Goal: Information Seeking & Learning: Learn about a topic

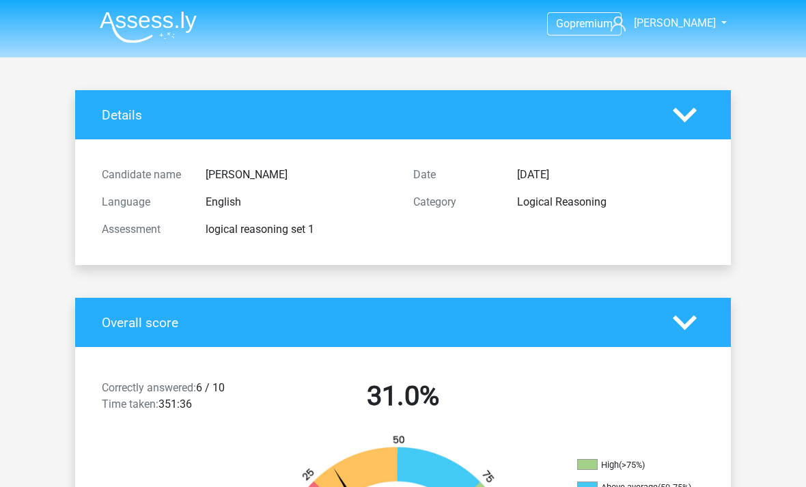
scroll to position [73, 0]
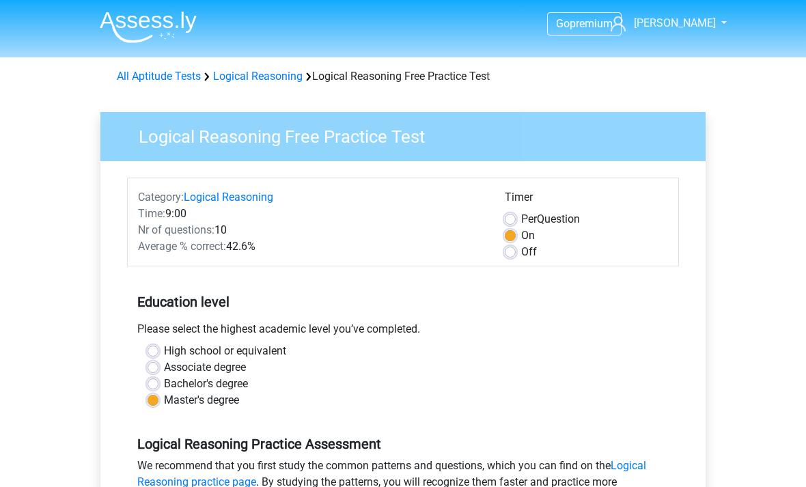
scroll to position [481, 0]
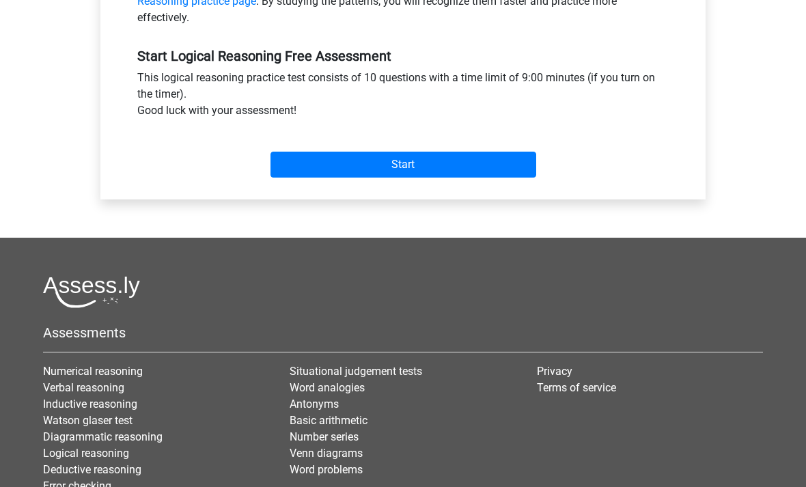
click at [405, 164] on input "Start" at bounding box center [403, 165] width 266 height 26
click at [414, 157] on input "Start" at bounding box center [403, 165] width 266 height 26
click at [418, 165] on input "Start" at bounding box center [403, 165] width 266 height 26
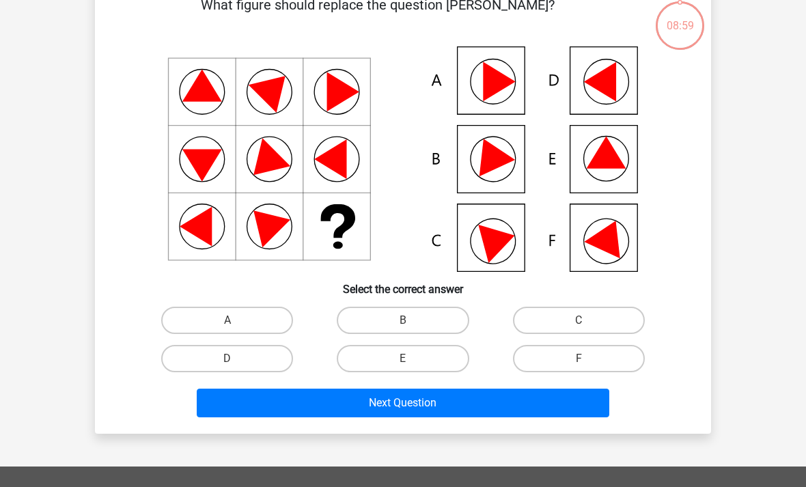
scroll to position [79, 0]
click at [414, 316] on label "B" at bounding box center [403, 320] width 132 height 27
click at [412, 320] on input "B" at bounding box center [407, 324] width 9 height 9
radio input "true"
click at [397, 403] on button "Next Question" at bounding box center [403, 402] width 413 height 29
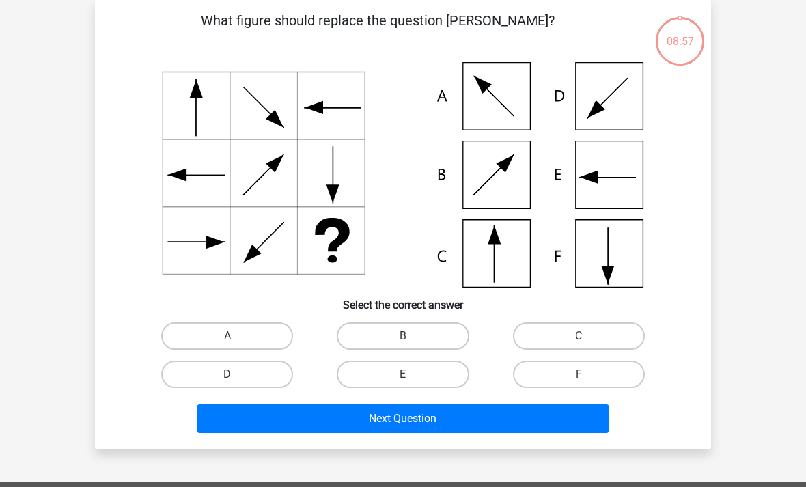
scroll to position [63, 0]
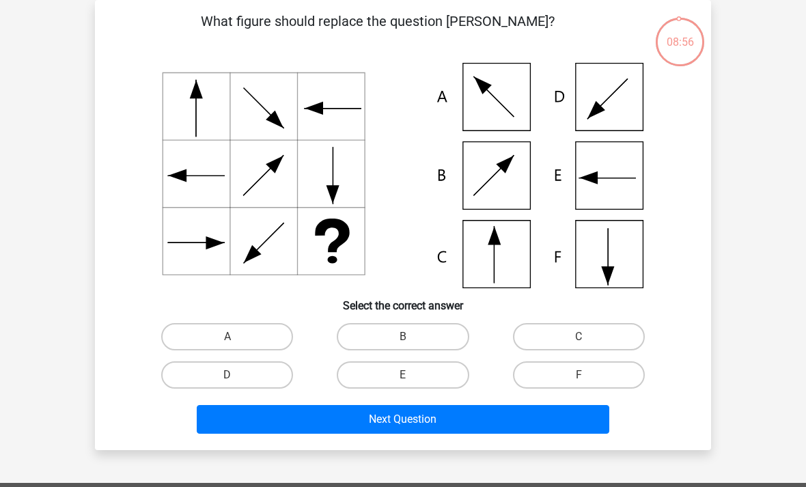
click at [586, 330] on label "C" at bounding box center [579, 336] width 132 height 27
click at [586, 337] on input "C" at bounding box center [582, 341] width 9 height 9
radio input "true"
click at [423, 413] on button "Next Question" at bounding box center [403, 419] width 413 height 29
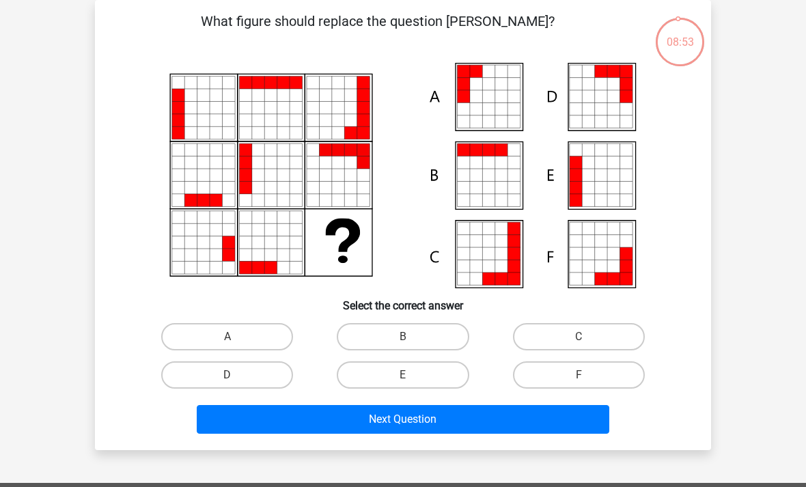
click at [240, 331] on label "A" at bounding box center [227, 336] width 132 height 27
click at [236, 337] on input "A" at bounding box center [231, 341] width 9 height 9
radio input "true"
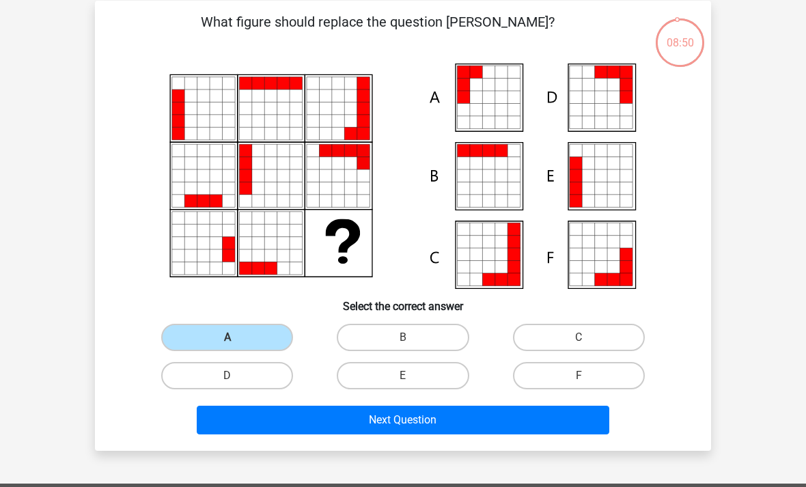
click at [421, 412] on button "Next Question" at bounding box center [403, 419] width 413 height 29
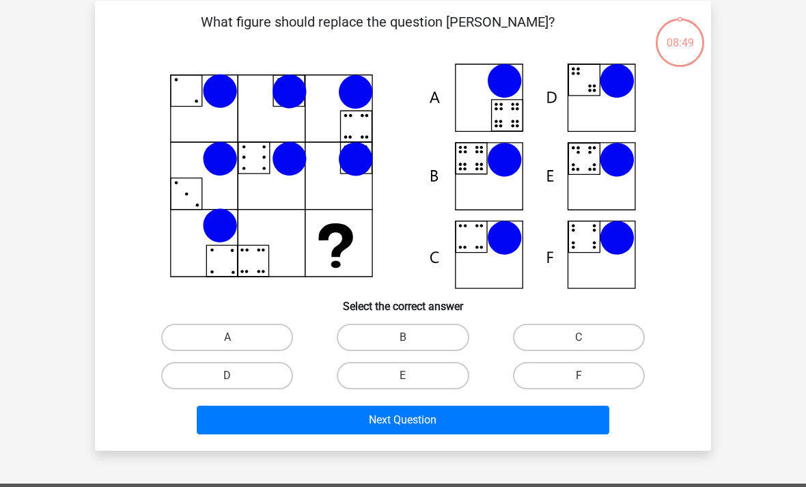
scroll to position [63, 0]
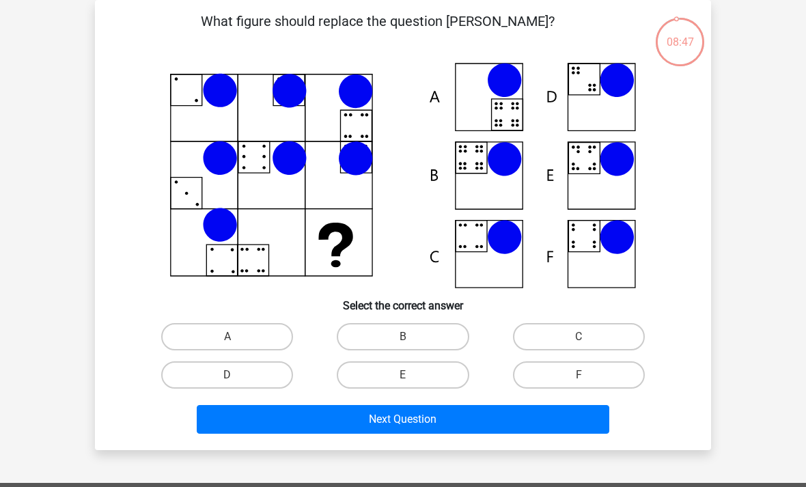
click at [408, 343] on input "B" at bounding box center [407, 341] width 9 height 9
radio input "true"
click at [457, 414] on button "Next Question" at bounding box center [403, 419] width 413 height 29
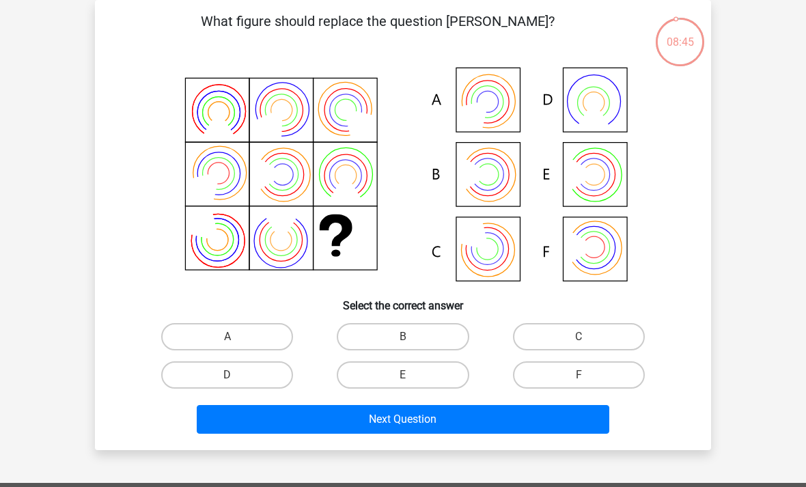
click at [403, 340] on input "B" at bounding box center [407, 341] width 9 height 9
radio input "true"
click at [452, 418] on button "Next Question" at bounding box center [403, 419] width 413 height 29
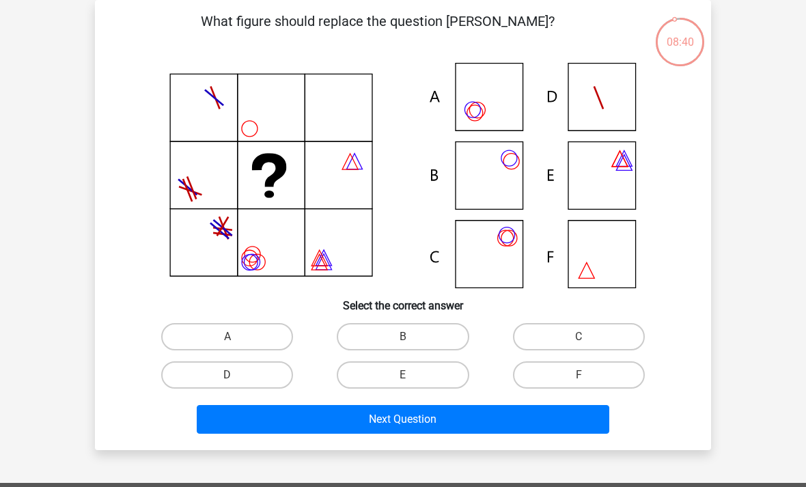
click at [588, 332] on label "C" at bounding box center [579, 336] width 132 height 27
click at [587, 337] on input "C" at bounding box center [582, 341] width 9 height 9
radio input "true"
click at [423, 412] on button "Next Question" at bounding box center [403, 419] width 413 height 29
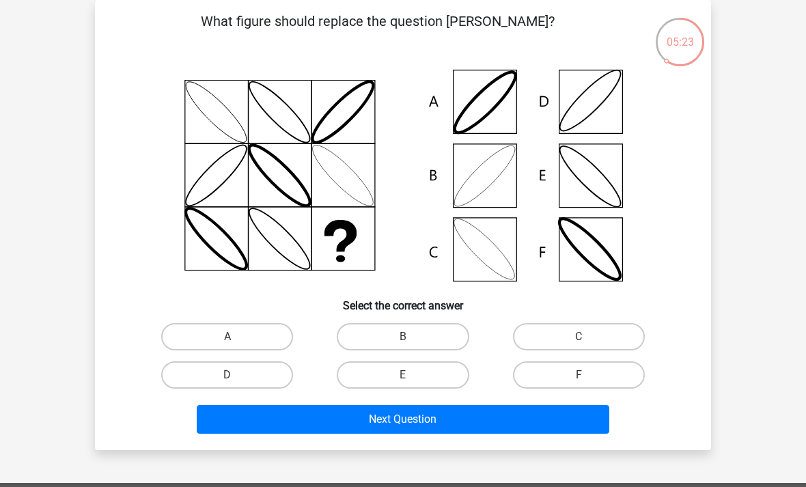
click at [395, 334] on label "B" at bounding box center [403, 336] width 132 height 27
click at [403, 337] on input "B" at bounding box center [407, 341] width 9 height 9
radio input "true"
click at [408, 409] on button "Next Question" at bounding box center [403, 419] width 413 height 29
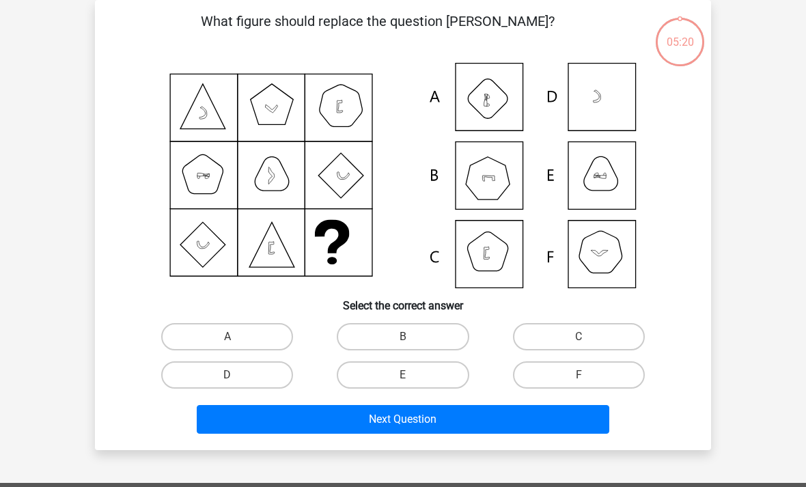
click at [406, 340] on input "B" at bounding box center [407, 341] width 9 height 9
radio input "true"
click at [403, 415] on button "Next Question" at bounding box center [403, 419] width 413 height 29
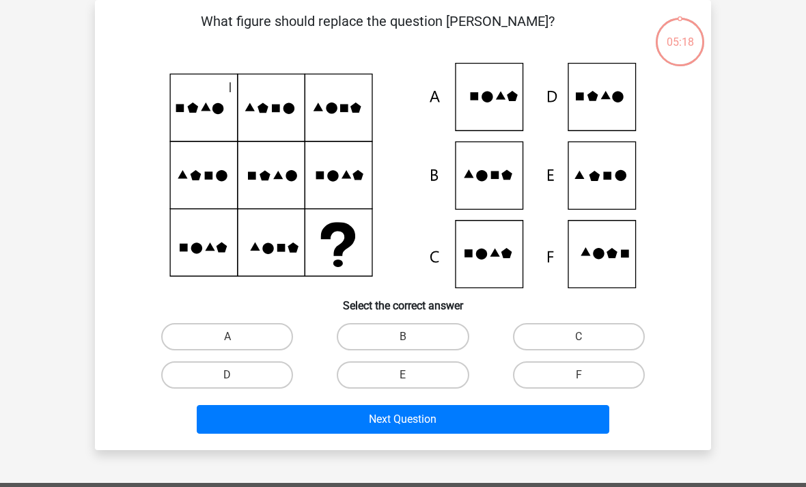
click at [416, 337] on label "B" at bounding box center [403, 336] width 132 height 27
click at [412, 337] on input "B" at bounding box center [407, 341] width 9 height 9
radio input "true"
click at [395, 425] on button "Next Question" at bounding box center [403, 419] width 413 height 29
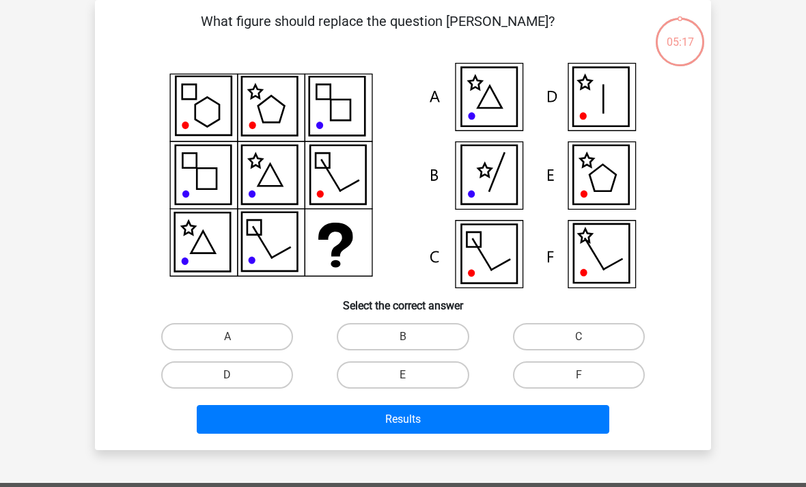
click at [410, 345] on input "B" at bounding box center [407, 341] width 9 height 9
radio input "true"
click at [413, 413] on button "Results" at bounding box center [403, 419] width 413 height 29
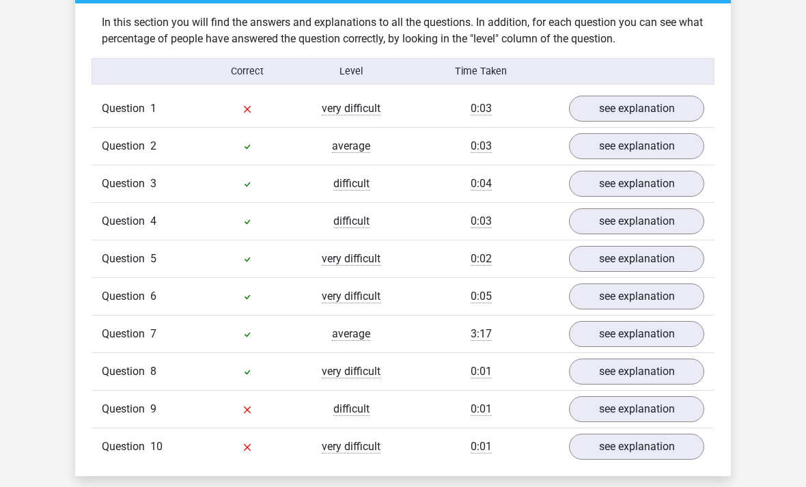
scroll to position [1029, 0]
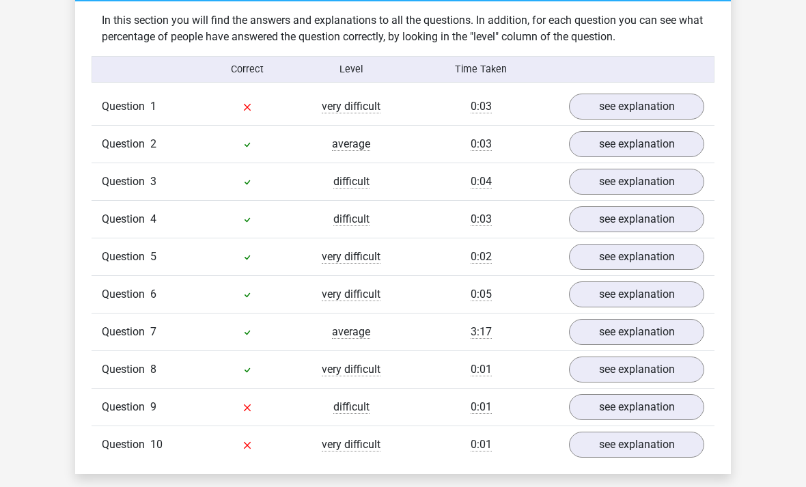
click at [136, 408] on span "Question" at bounding box center [126, 407] width 48 height 16
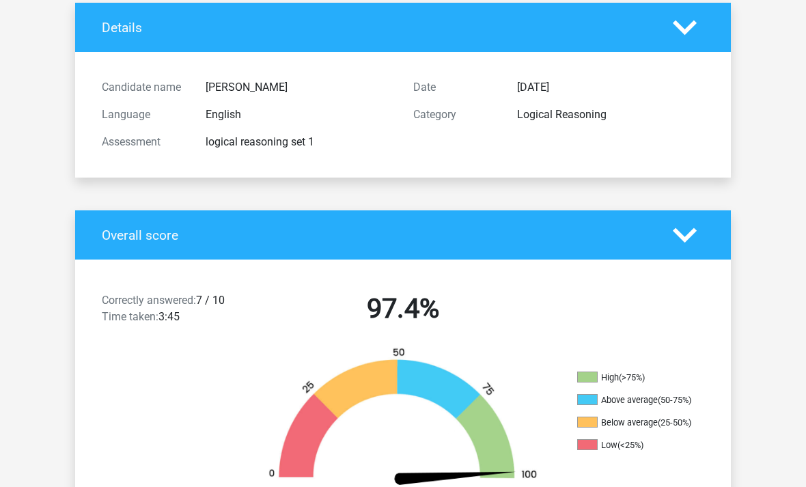
scroll to position [0, 0]
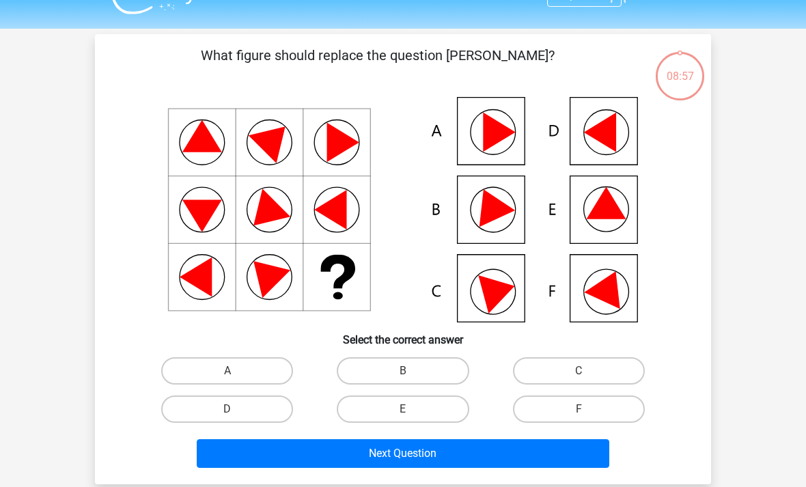
scroll to position [27, 0]
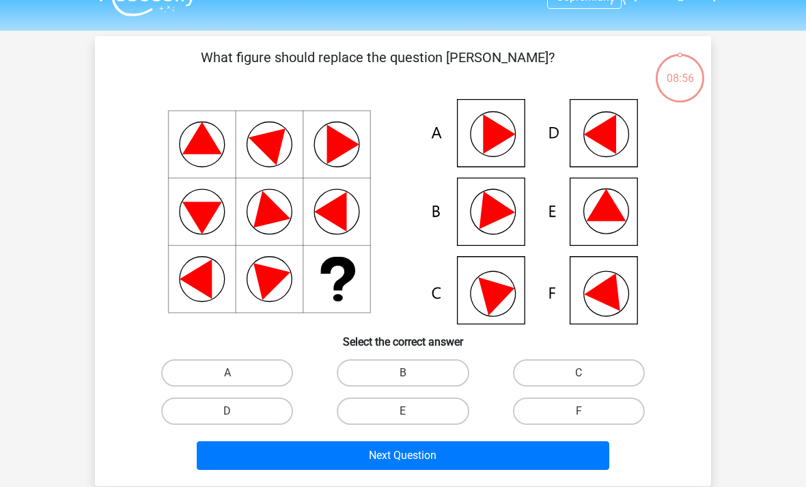
click at [404, 405] on label "E" at bounding box center [403, 410] width 132 height 27
click at [404, 411] on input "E" at bounding box center [407, 415] width 9 height 9
radio input "true"
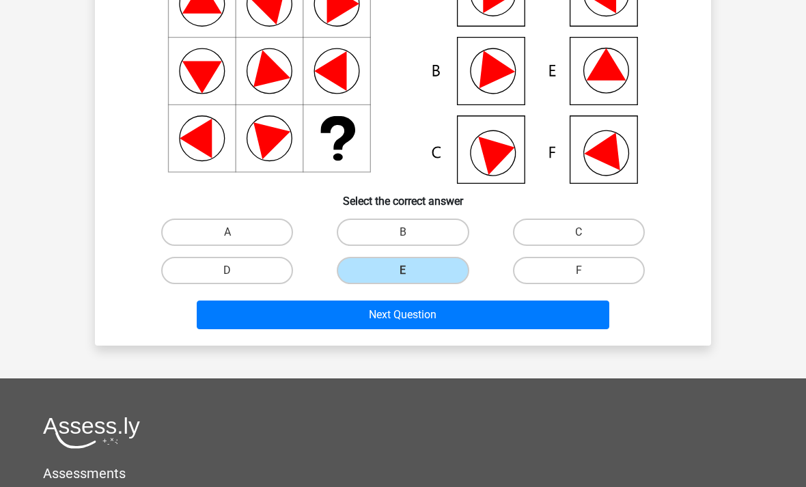
click at [423, 311] on button "Next Question" at bounding box center [403, 314] width 413 height 29
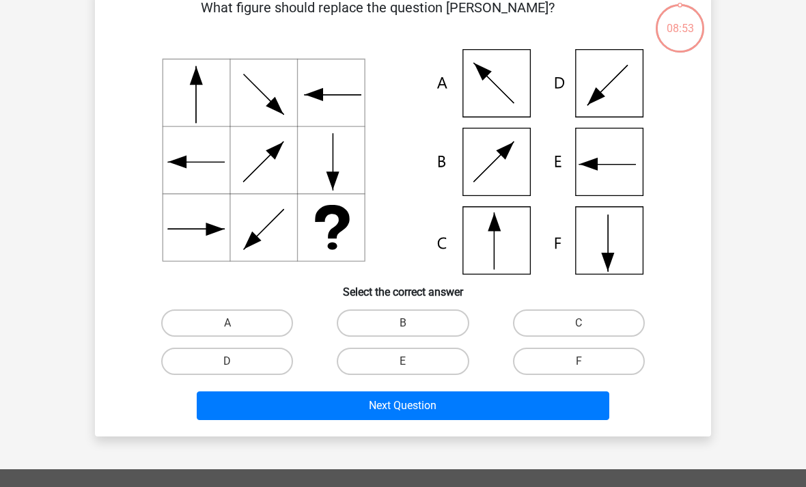
scroll to position [63, 0]
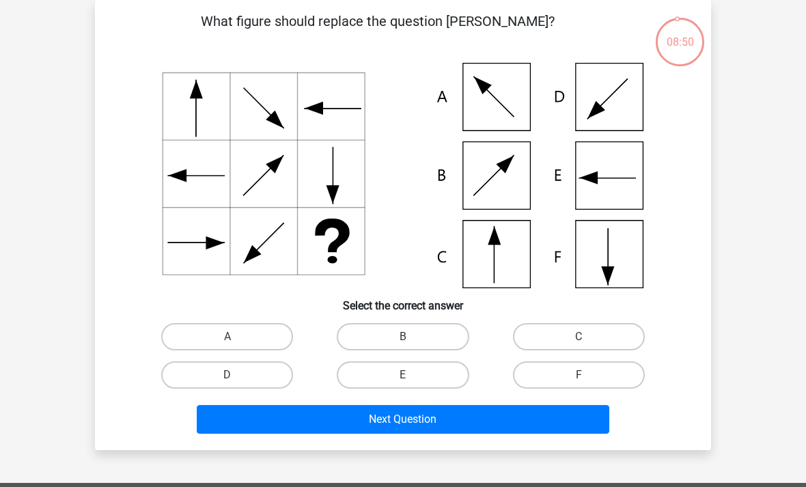
click at [578, 328] on label "C" at bounding box center [579, 336] width 132 height 27
click at [578, 337] on input "C" at bounding box center [582, 341] width 9 height 9
radio input "true"
click at [408, 414] on button "Next Question" at bounding box center [403, 419] width 413 height 29
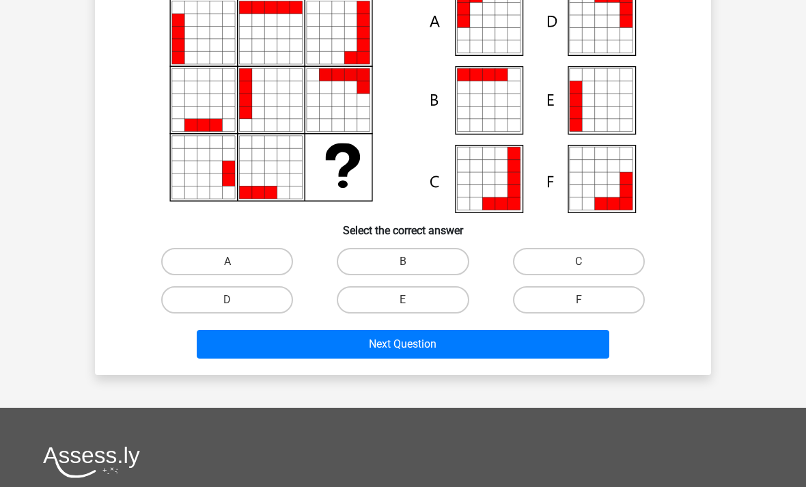
scroll to position [130, 0]
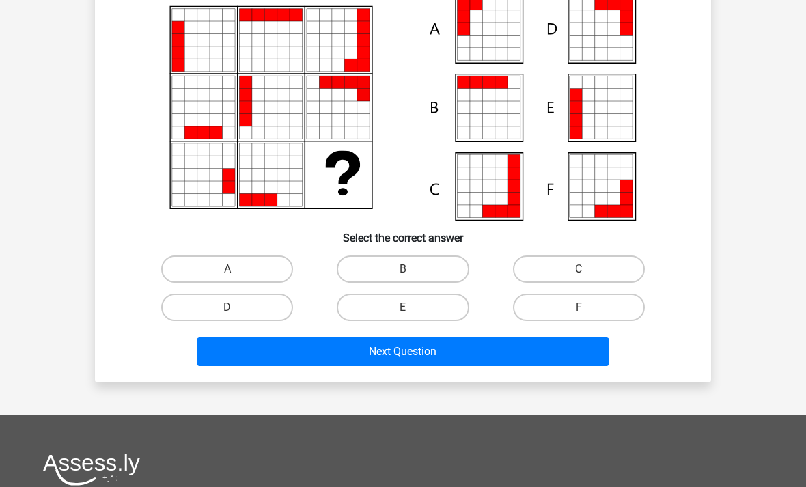
click at [231, 269] on input "A" at bounding box center [231, 273] width 9 height 9
radio input "true"
click at [421, 345] on button "Next Question" at bounding box center [403, 351] width 413 height 29
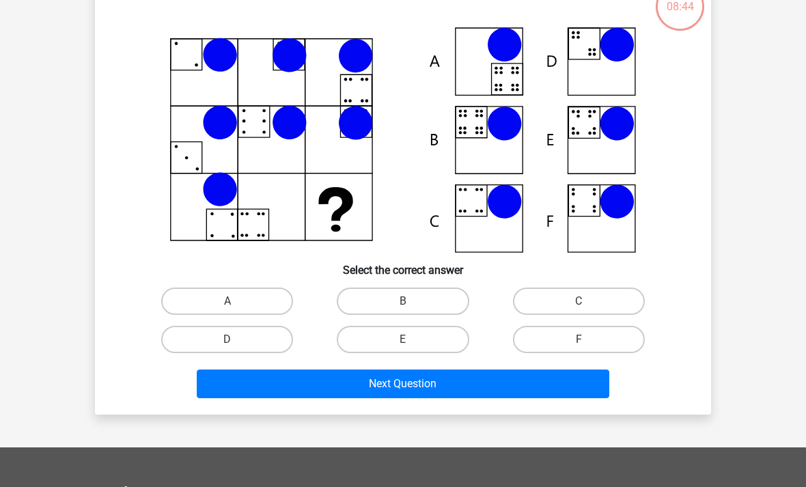
scroll to position [63, 0]
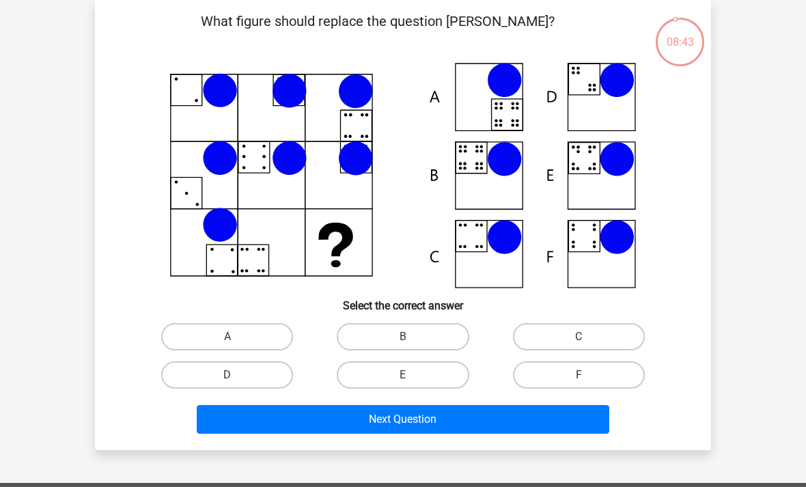
click at [416, 340] on label "B" at bounding box center [403, 336] width 132 height 27
click at [412, 340] on input "B" at bounding box center [407, 341] width 9 height 9
radio input "true"
click at [427, 412] on button "Next Question" at bounding box center [403, 419] width 413 height 29
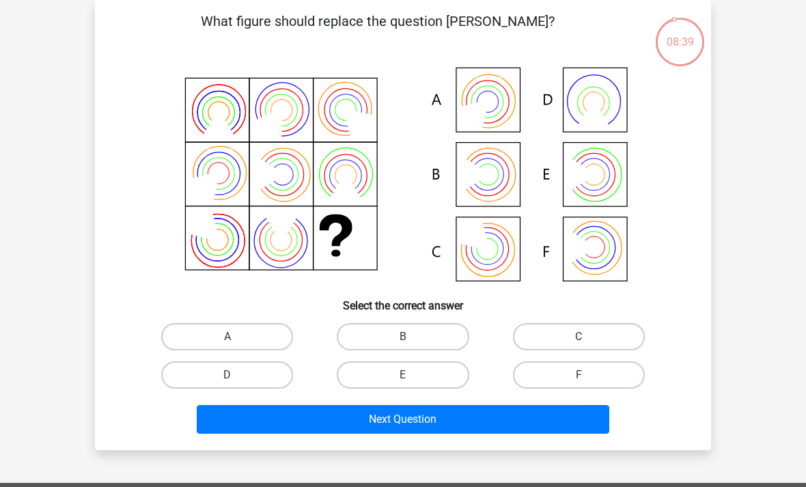
click at [406, 337] on input "B" at bounding box center [407, 341] width 9 height 9
radio input "true"
click at [420, 415] on button "Next Question" at bounding box center [403, 419] width 413 height 29
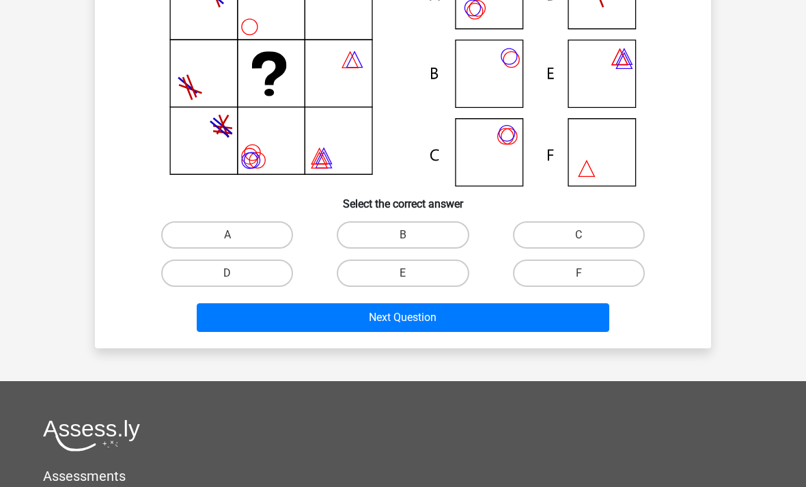
scroll to position [156, 0]
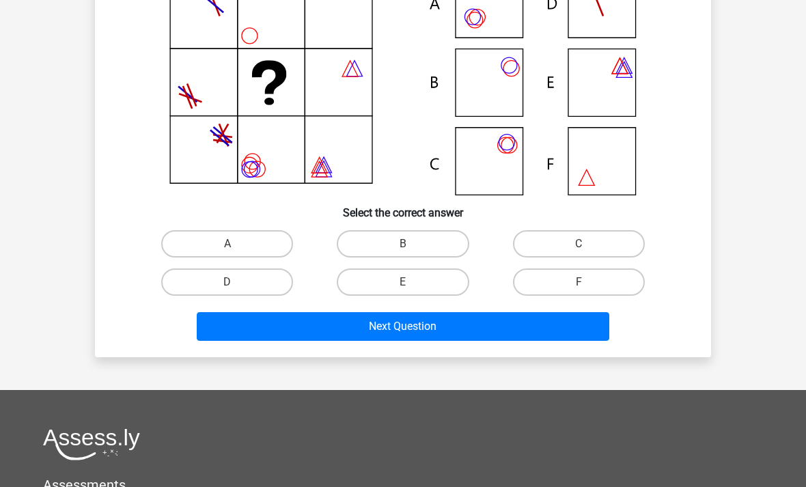
click at [575, 245] on label "C" at bounding box center [579, 243] width 132 height 27
click at [578, 245] on input "C" at bounding box center [582, 248] width 9 height 9
radio input "true"
click at [419, 325] on button "Next Question" at bounding box center [403, 326] width 413 height 29
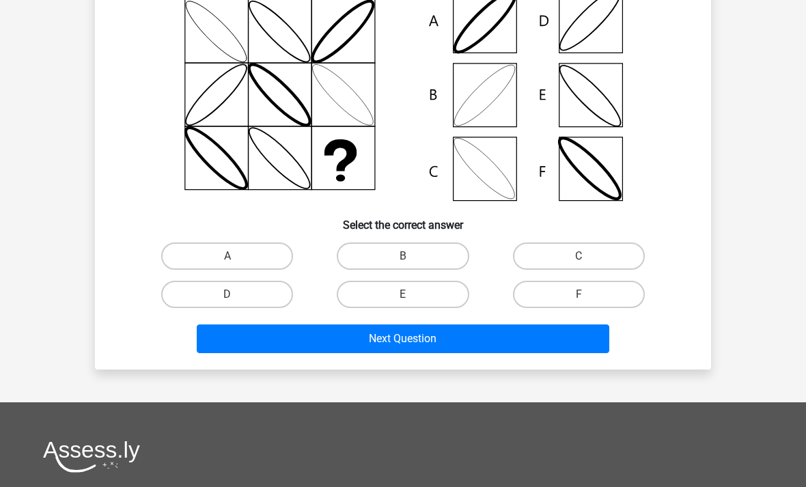
scroll to position [143, 0]
click at [407, 256] on input "B" at bounding box center [407, 260] width 9 height 9
radio input "true"
click at [408, 339] on button "Next Question" at bounding box center [403, 338] width 413 height 29
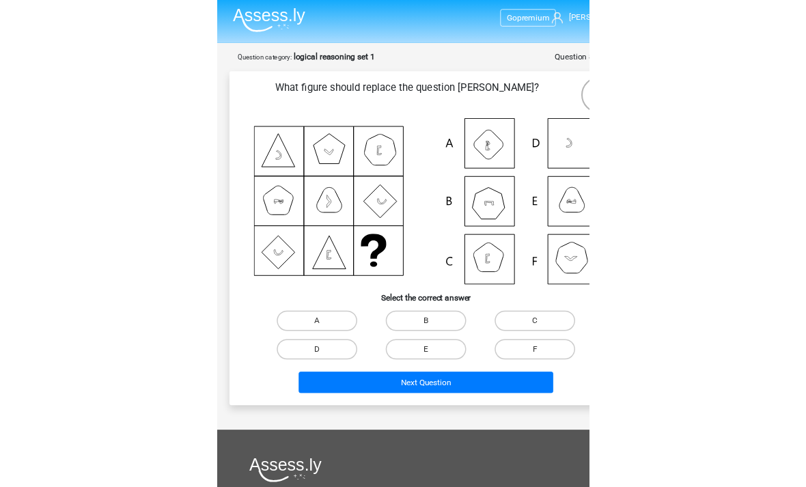
scroll to position [32, 0]
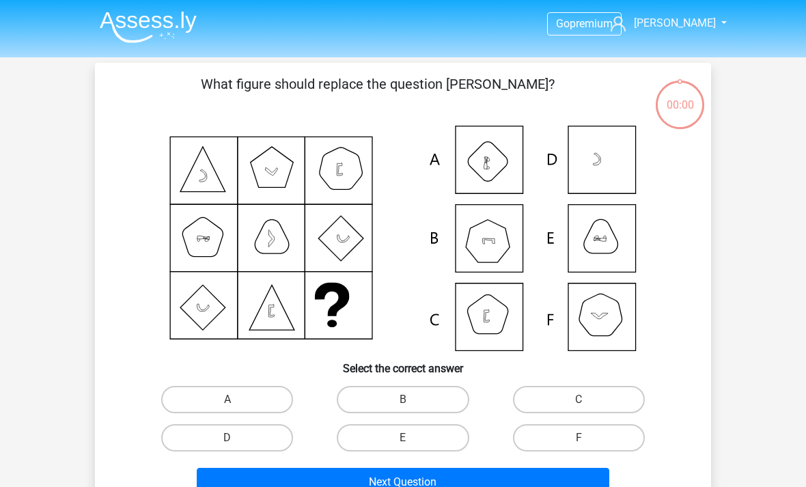
scroll to position [85, 0]
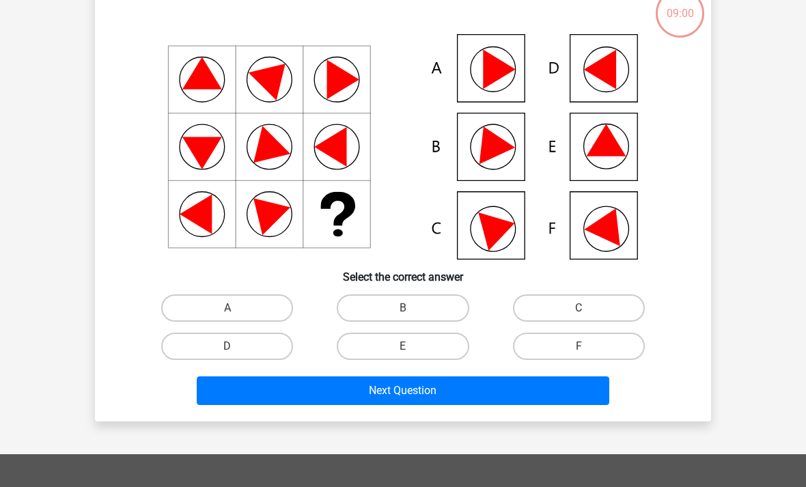
scroll to position [121, 0]
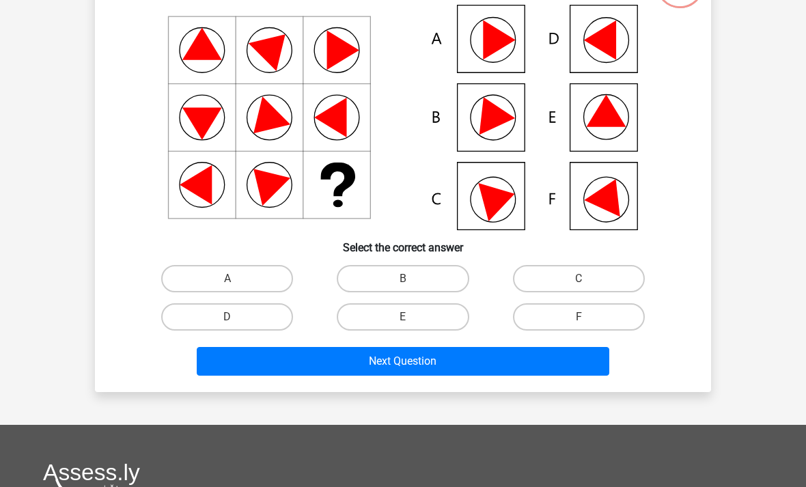
click at [415, 313] on label "E" at bounding box center [403, 316] width 132 height 27
click at [412, 317] on input "E" at bounding box center [407, 321] width 9 height 9
radio input "true"
click at [417, 365] on button "Next Question" at bounding box center [403, 361] width 413 height 29
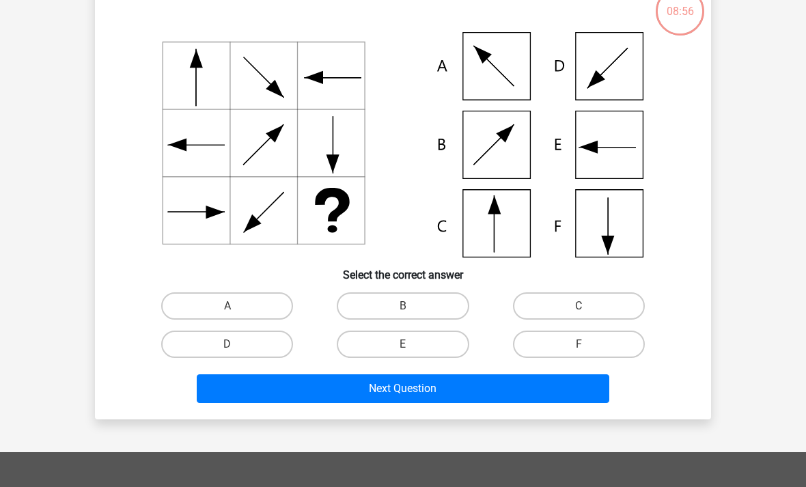
scroll to position [63, 0]
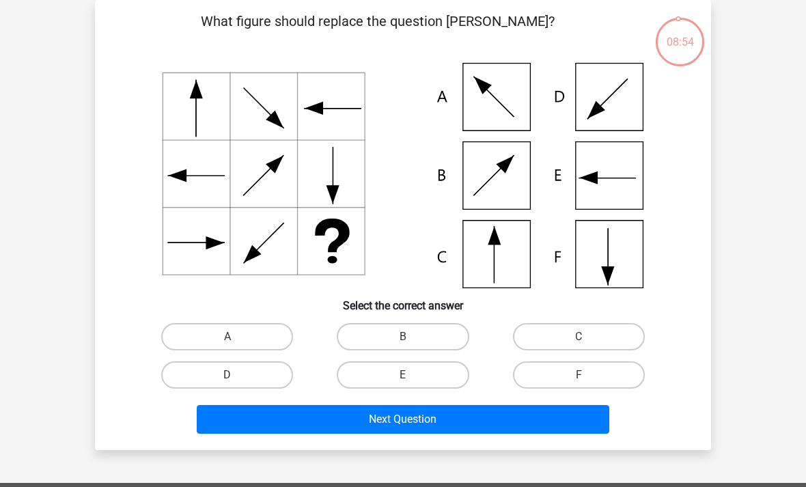
click at [590, 336] on label "C" at bounding box center [579, 336] width 132 height 27
click at [587, 337] on input "C" at bounding box center [582, 341] width 9 height 9
radio input "true"
click at [425, 412] on button "Next Question" at bounding box center [403, 419] width 413 height 29
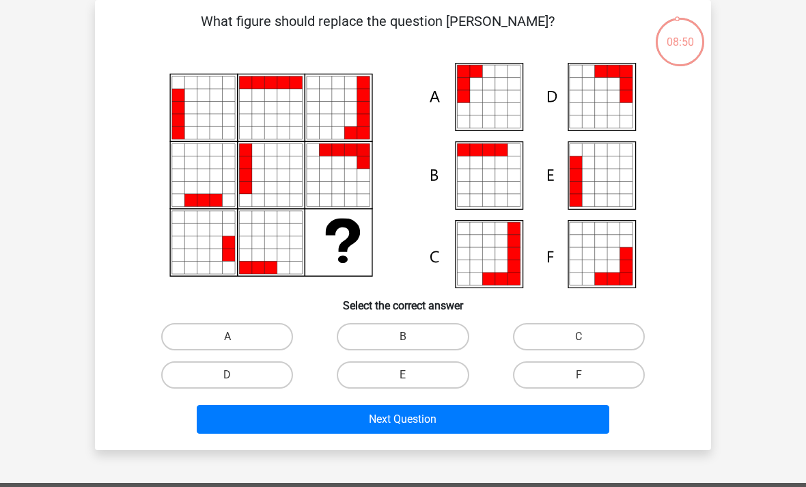
click at [251, 324] on label "A" at bounding box center [227, 336] width 132 height 27
click at [236, 337] on input "A" at bounding box center [231, 341] width 9 height 9
radio input "true"
click at [401, 412] on button "Next Question" at bounding box center [403, 419] width 413 height 29
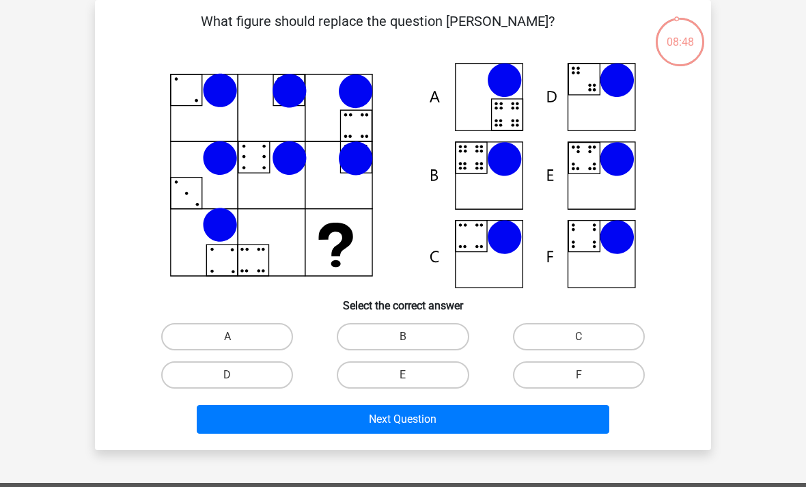
click at [421, 339] on label "B" at bounding box center [403, 336] width 132 height 27
click at [412, 339] on input "B" at bounding box center [407, 341] width 9 height 9
radio input "true"
click at [429, 414] on button "Next Question" at bounding box center [403, 419] width 413 height 29
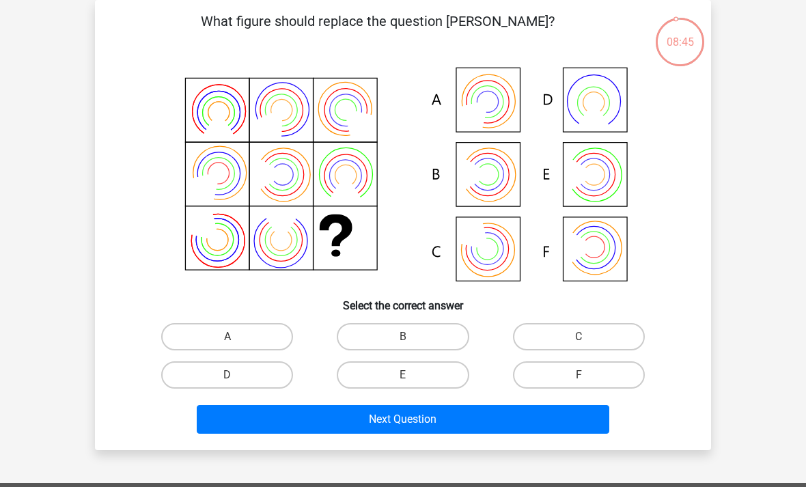
click at [412, 341] on input "B" at bounding box center [407, 341] width 9 height 9
radio input "true"
click at [438, 412] on button "Next Question" at bounding box center [403, 419] width 413 height 29
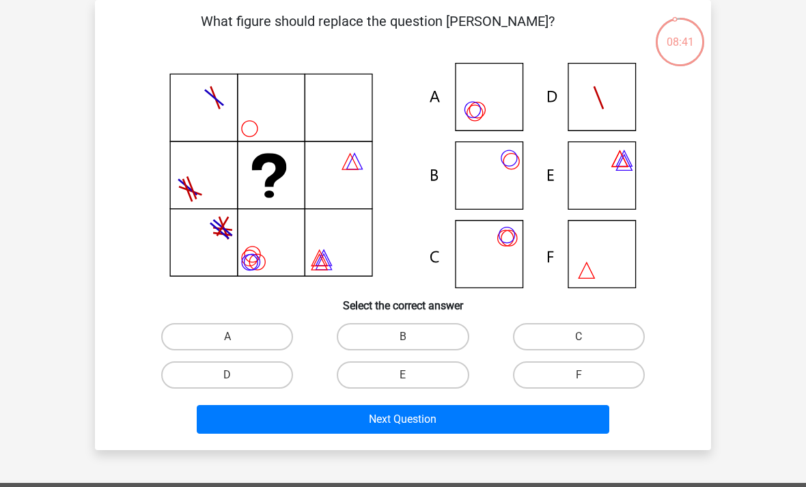
click at [587, 333] on label "C" at bounding box center [579, 336] width 132 height 27
click at [587, 337] on input "C" at bounding box center [582, 341] width 9 height 9
radio input "true"
click at [442, 410] on button "Next Question" at bounding box center [403, 419] width 413 height 29
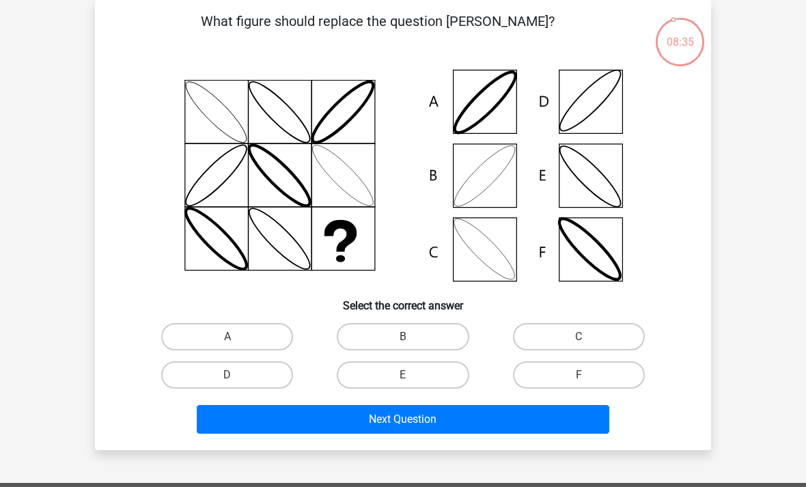
click at [408, 339] on input "B" at bounding box center [407, 341] width 9 height 9
radio input "true"
click at [425, 413] on button "Next Question" at bounding box center [403, 419] width 413 height 29
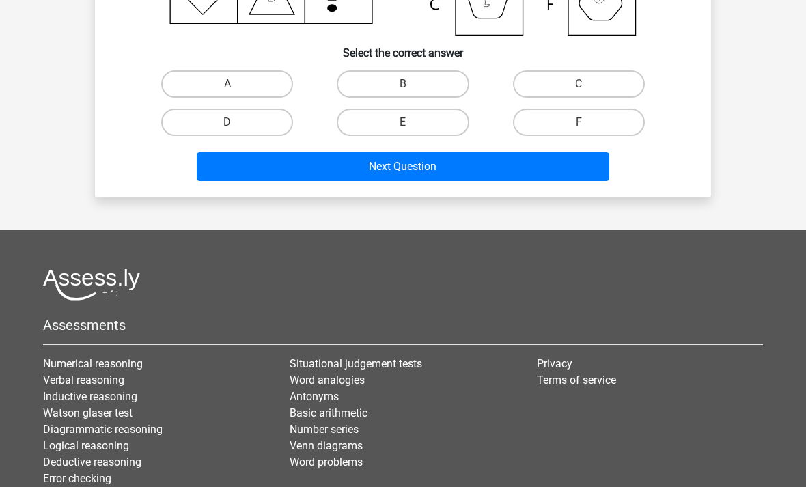
scroll to position [375, 0]
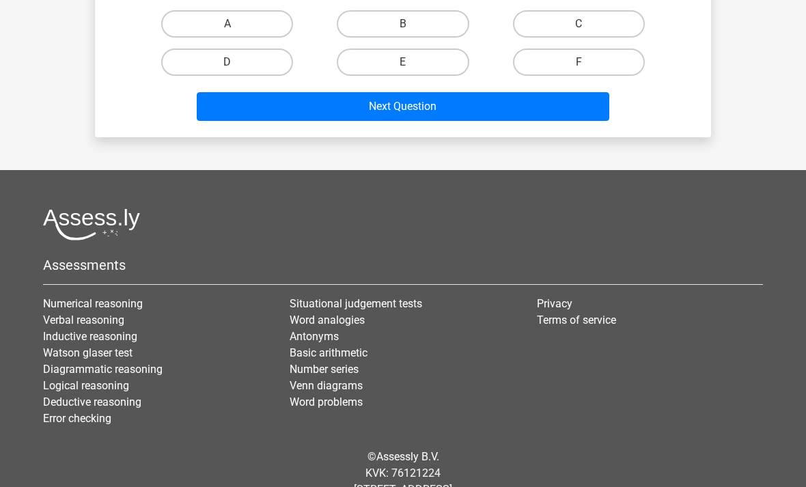
click at [805, 183] on html "Go premium Craig [EMAIL_ADDRESS][PERSON_NAME][PERSON_NAME][DOMAIN_NAME]" at bounding box center [403, 78] width 806 height 906
